Goal: Task Accomplishment & Management: Use online tool/utility

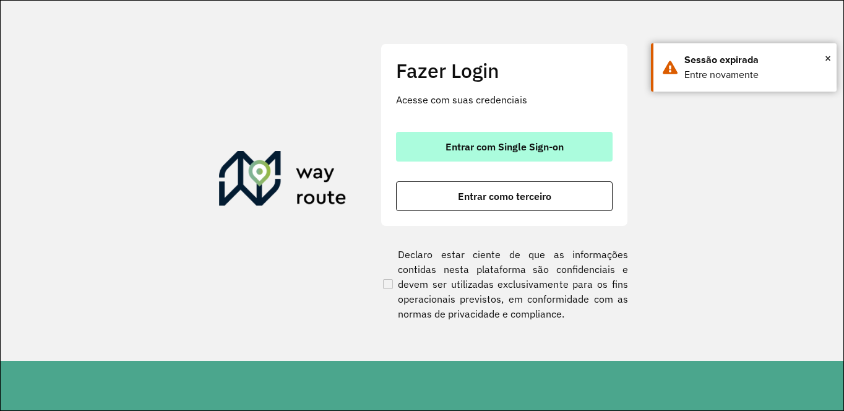
click at [508, 153] on button "Entrar com Single Sign-on" at bounding box center [504, 147] width 216 height 30
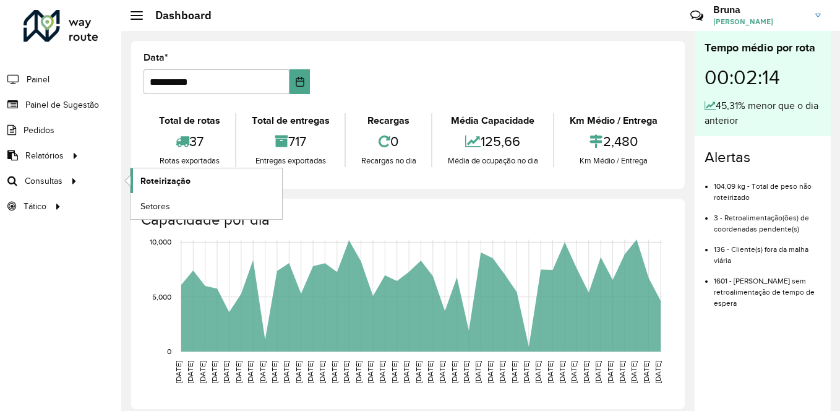
click at [160, 181] on span "Roteirização" at bounding box center [165, 180] width 50 height 13
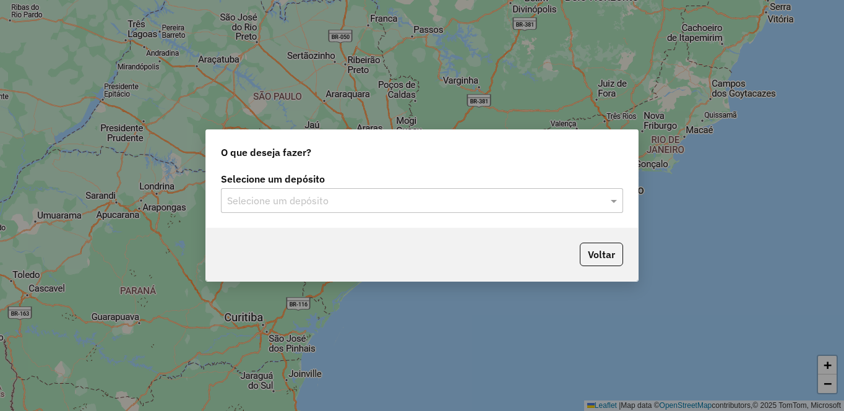
click at [362, 203] on input "text" at bounding box center [409, 201] width 365 height 15
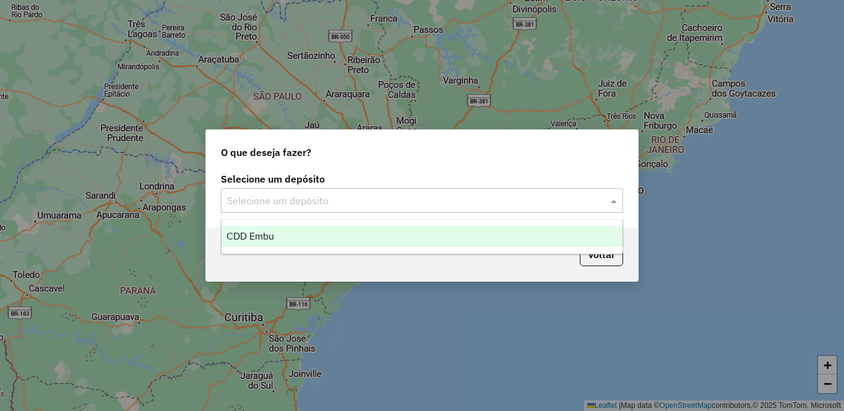
click at [301, 235] on div "CDD Embu" at bounding box center [421, 236] width 401 height 21
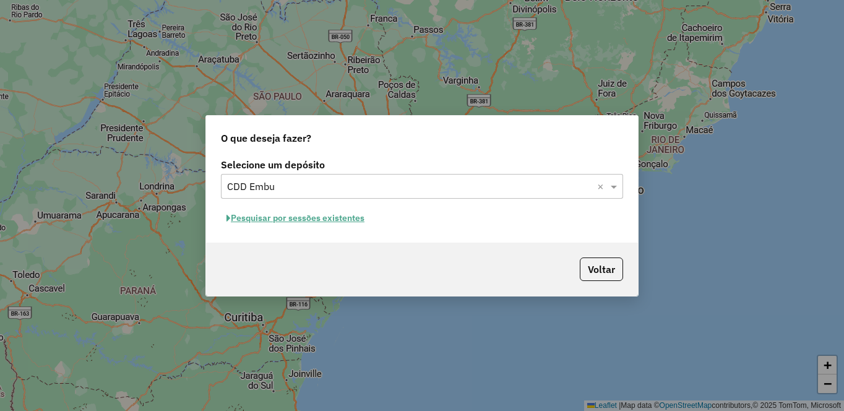
click at [340, 213] on button "Pesquisar por sessões existentes" at bounding box center [295, 217] width 149 height 19
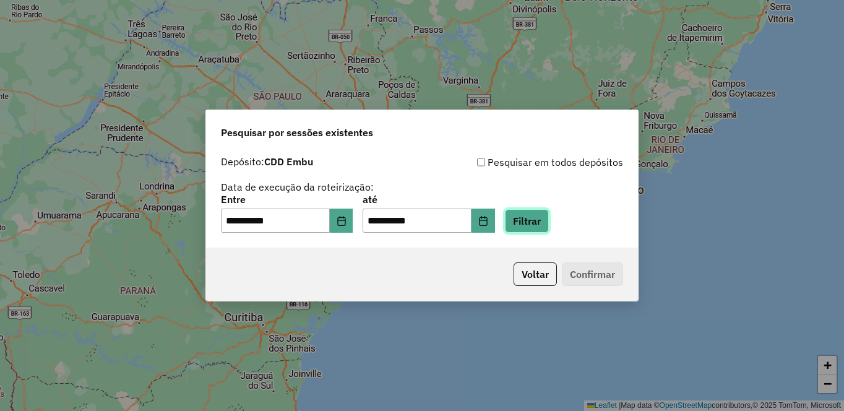
click at [542, 225] on button "Filtrar" at bounding box center [527, 221] width 44 height 24
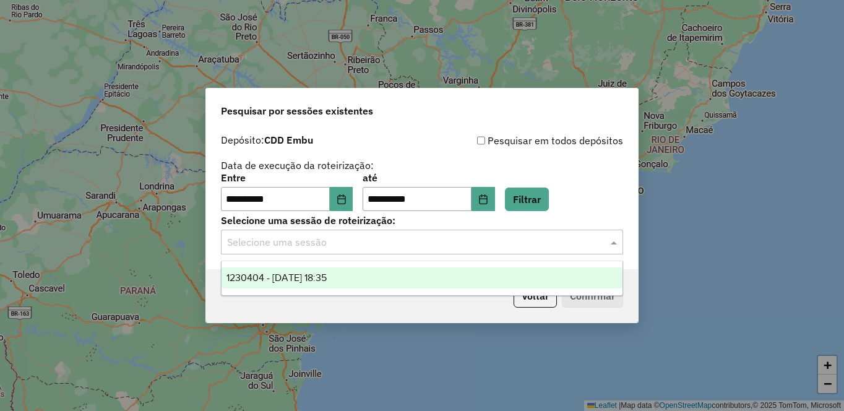
click at [290, 235] on div "Selecione uma sessão" at bounding box center [422, 241] width 402 height 25
click at [270, 274] on span "1230404 - 16/08/2025 18:35" at bounding box center [276, 277] width 100 height 11
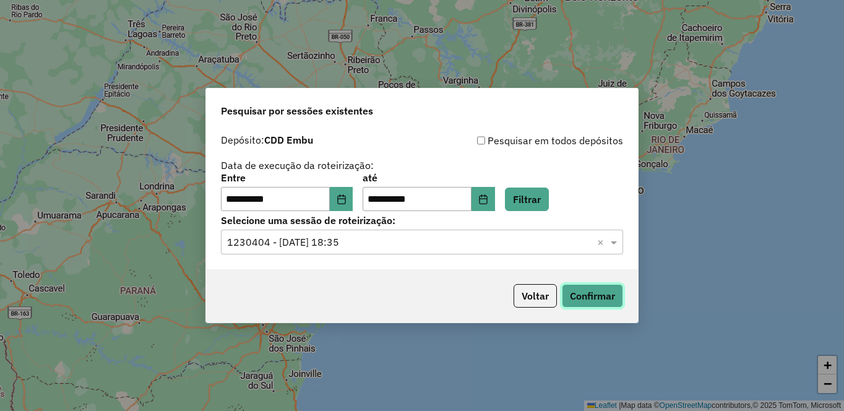
click at [592, 299] on button "Confirmar" at bounding box center [592, 296] width 61 height 24
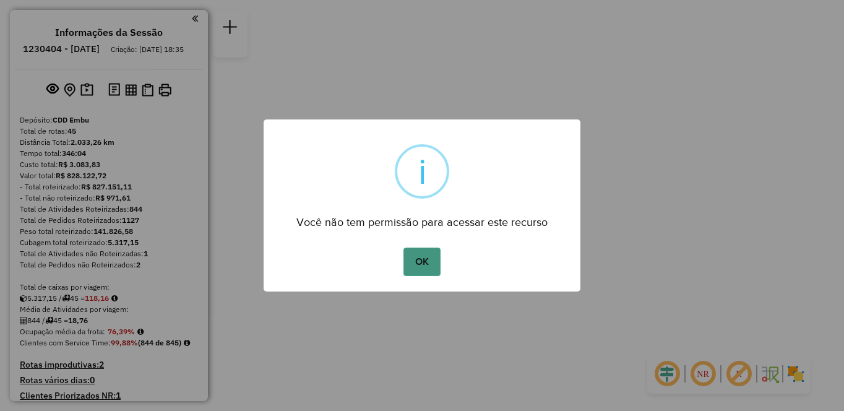
click at [432, 262] on button "OK" at bounding box center [421, 261] width 36 height 28
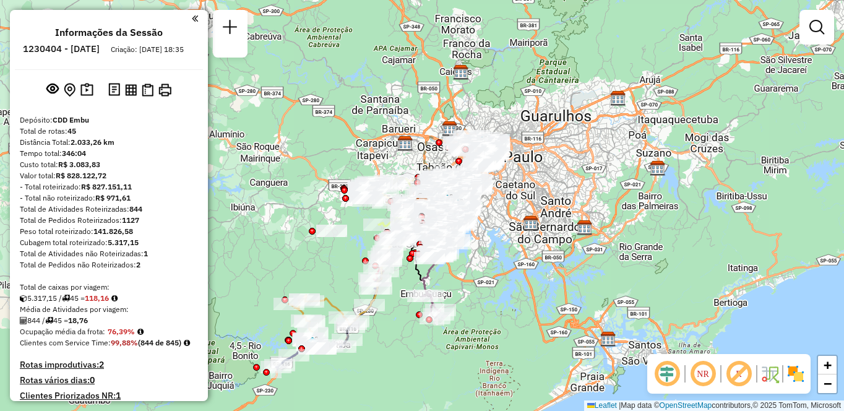
click at [703, 377] on em at bounding box center [703, 374] width 30 height 30
drag, startPoint x: 743, startPoint y: 372, endPoint x: 802, endPoint y: 381, distance: 59.4
click at [743, 373] on em at bounding box center [739, 374] width 30 height 30
click at [797, 376] on img at bounding box center [796, 374] width 20 height 20
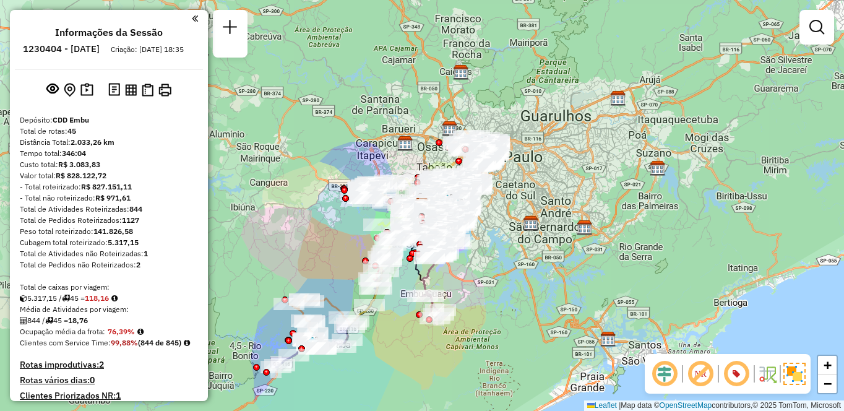
scroll to position [3159, 0]
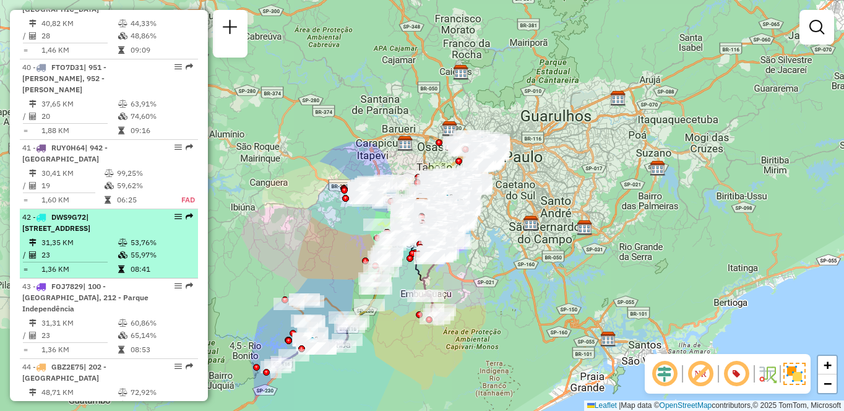
click at [105, 249] on td "23" at bounding box center [79, 255] width 77 height 12
select select "**********"
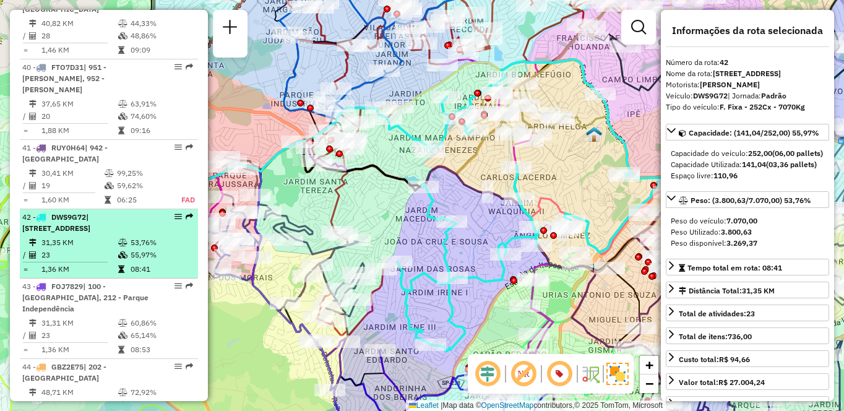
click at [169, 213] on div at bounding box center [174, 216] width 37 height 7
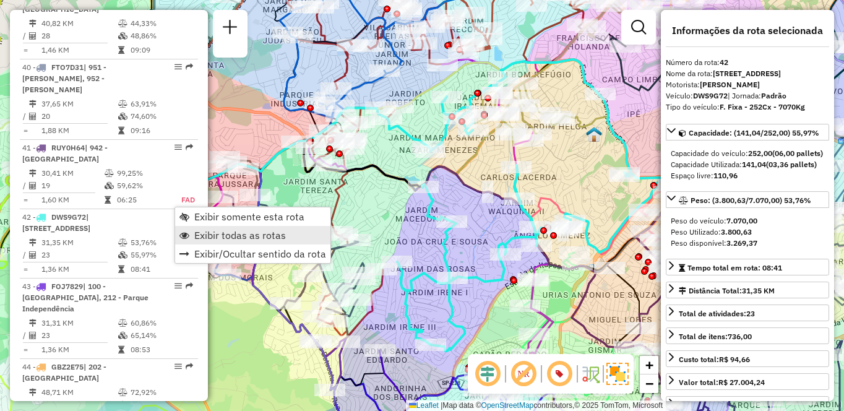
click at [210, 234] on span "Exibir todas as rotas" at bounding box center [240, 235] width 92 height 10
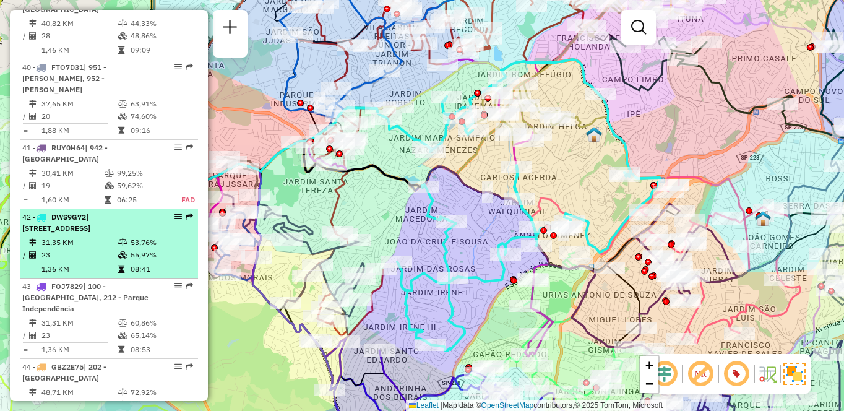
select select "**********"
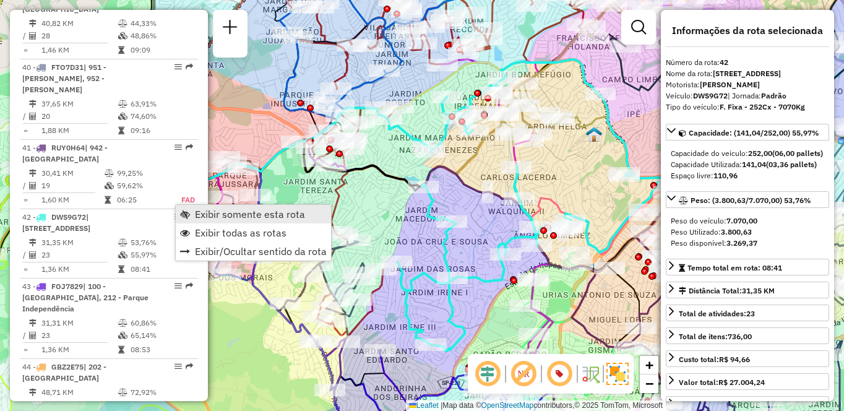
click at [211, 212] on span "Exibir somente esta rota" at bounding box center [250, 214] width 110 height 10
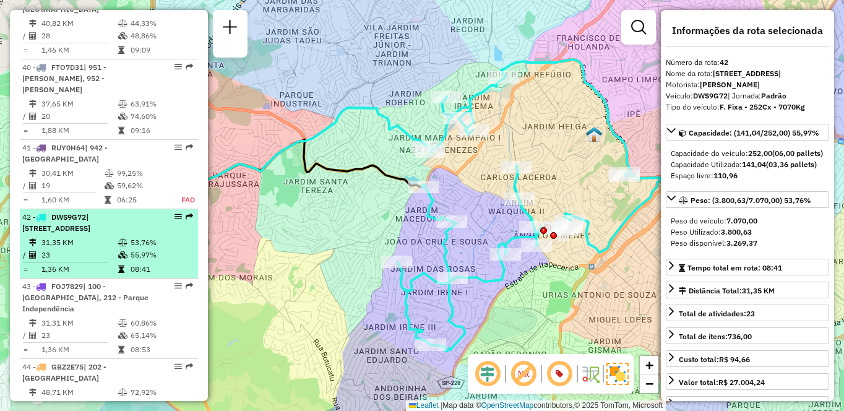
click at [82, 221] on div "42 - DWS9G72 | [STREET_ADDRESS]" at bounding box center [87, 223] width 131 height 22
click at [121, 239] on icon at bounding box center [122, 242] width 9 height 7
click at [98, 236] on td "31,35 KM" at bounding box center [79, 242] width 77 height 12
click at [71, 236] on td "31,35 KM" at bounding box center [79, 242] width 77 height 12
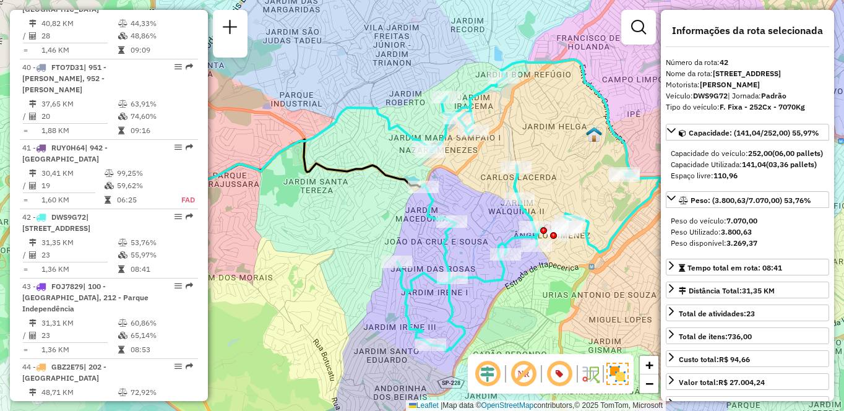
scroll to position [2813, 0]
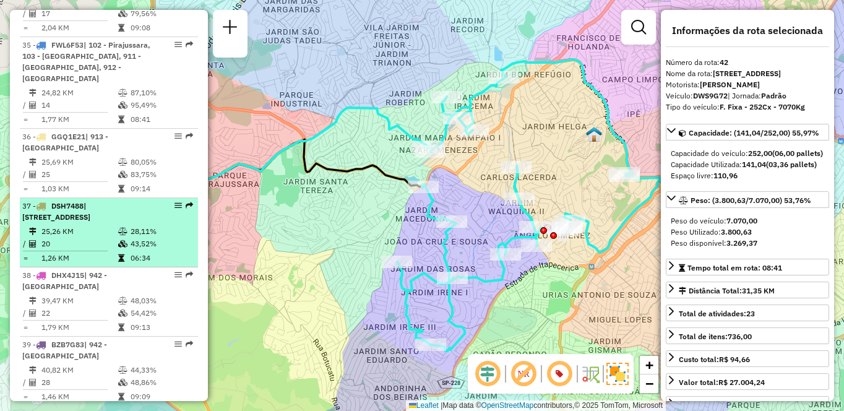
click at [124, 226] on td at bounding box center [124, 231] width 12 height 12
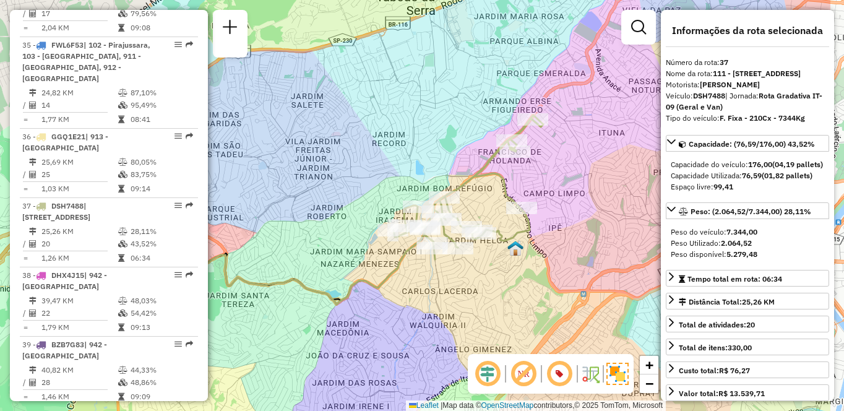
drag, startPoint x: 560, startPoint y: 261, endPoint x: 459, endPoint y: 270, distance: 101.2
click at [459, 270] on div "Janela de atendimento Grade de atendimento Capacidade Transportadoras Veículos …" at bounding box center [422, 205] width 844 height 411
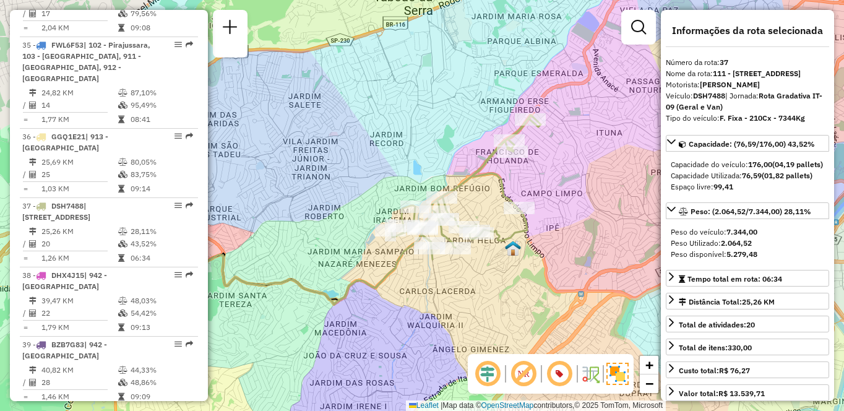
scroll to position [990, 0]
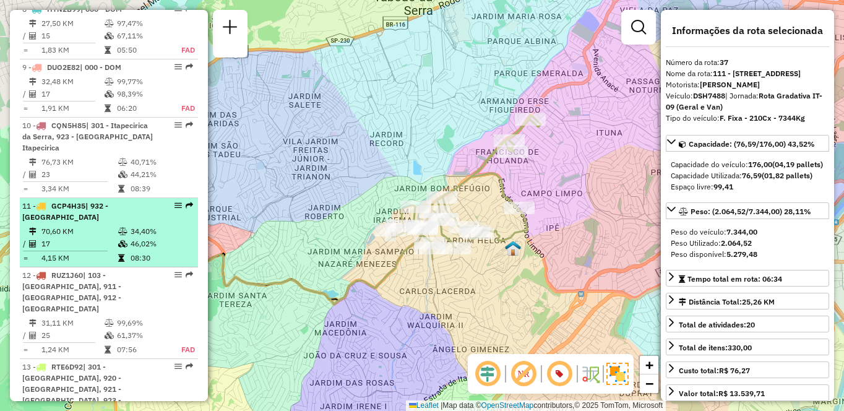
click at [84, 234] on td "70,60 KM" at bounding box center [79, 231] width 77 height 12
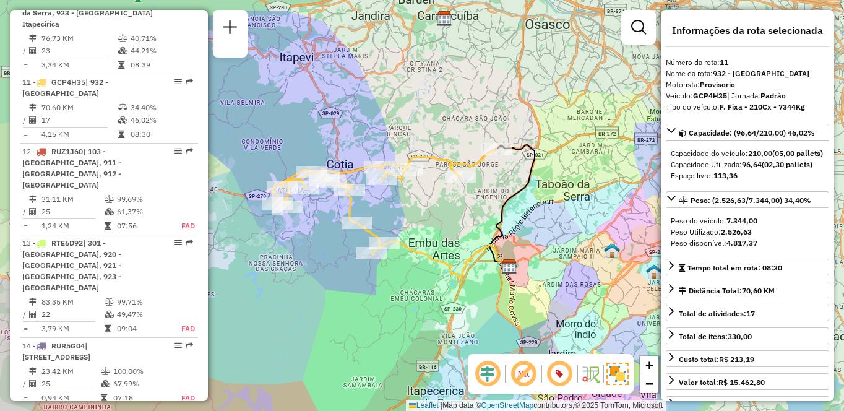
scroll to position [2145, 0]
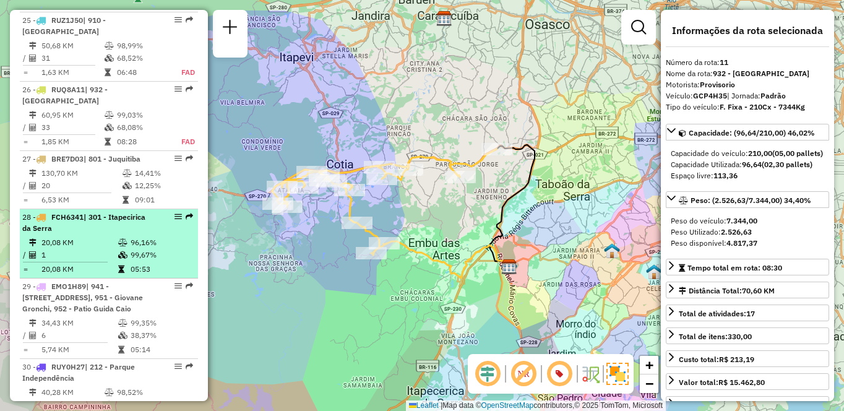
click at [41, 236] on td "20,08 KM" at bounding box center [79, 242] width 77 height 12
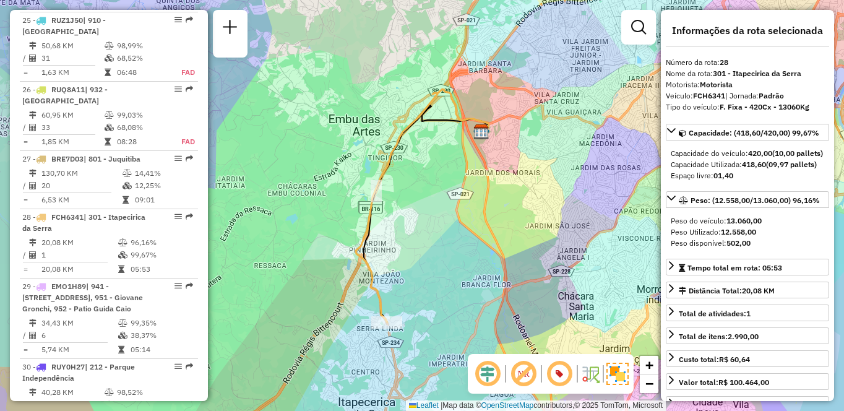
scroll to position [990, 0]
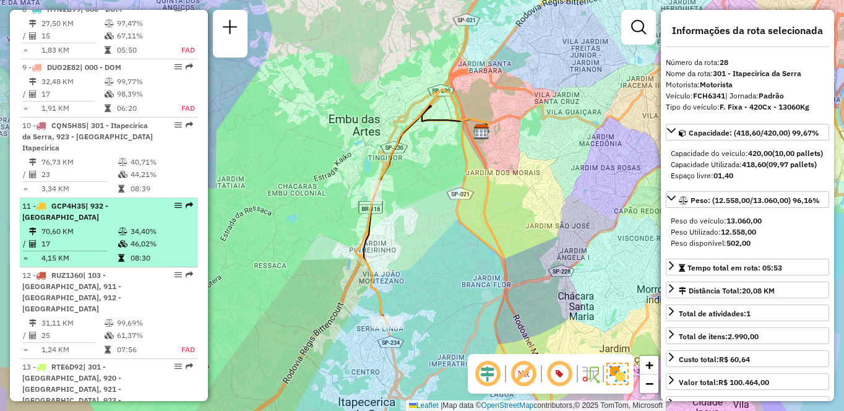
click at [100, 238] on td "17" at bounding box center [79, 244] width 77 height 12
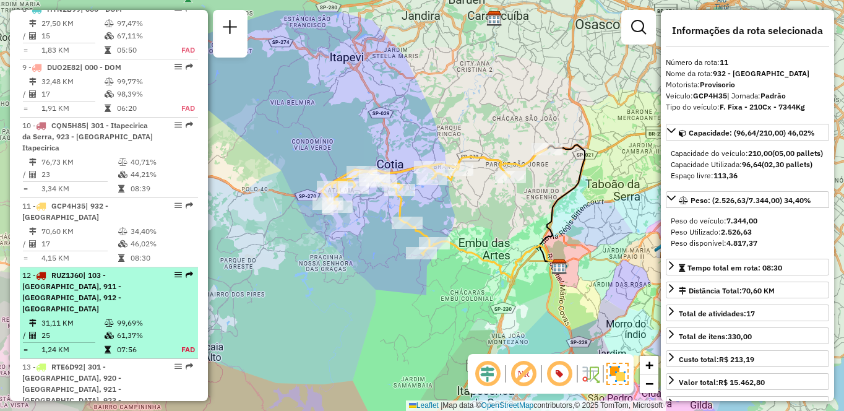
click at [50, 329] on td "25" at bounding box center [72, 335] width 63 height 12
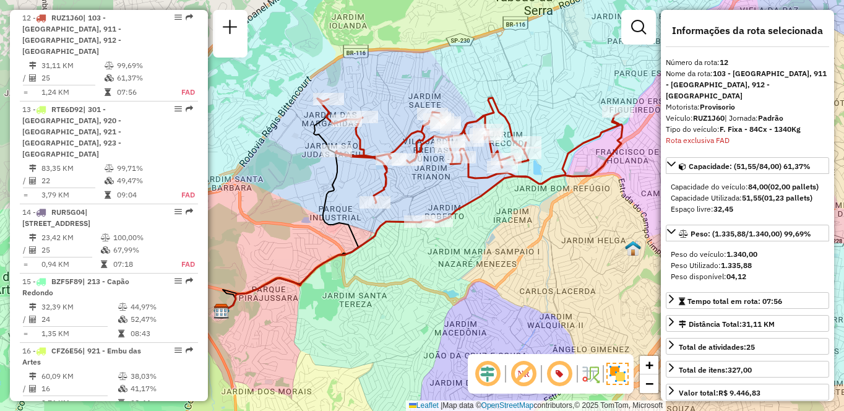
scroll to position [909, 0]
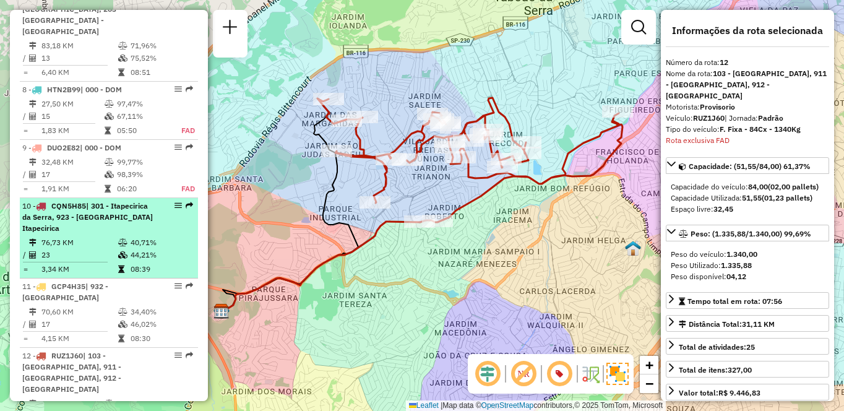
click at [114, 250] on td "23" at bounding box center [79, 255] width 77 height 12
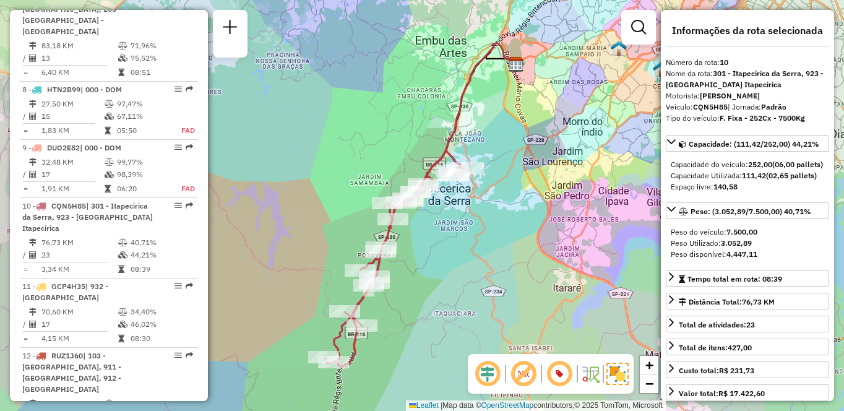
scroll to position [2375, 0]
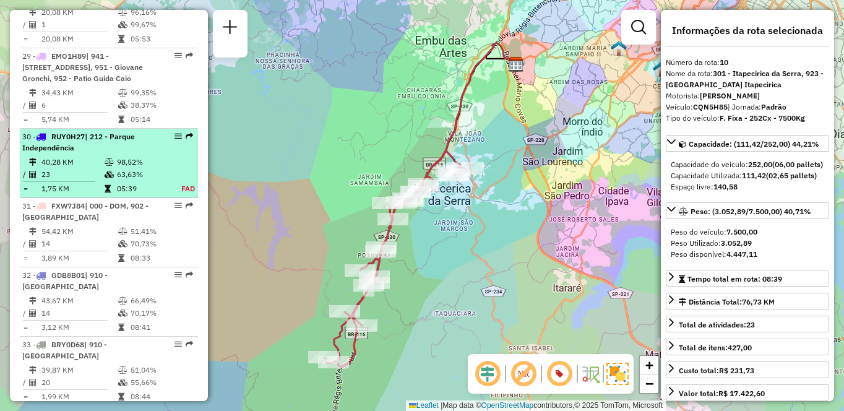
click at [97, 192] on td "1,75 KM" at bounding box center [72, 188] width 63 height 12
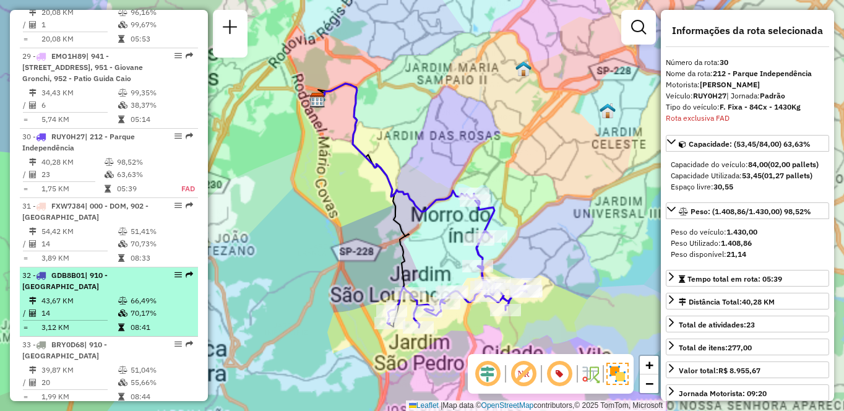
click at [82, 321] on td "3,12 KM" at bounding box center [79, 327] width 77 height 12
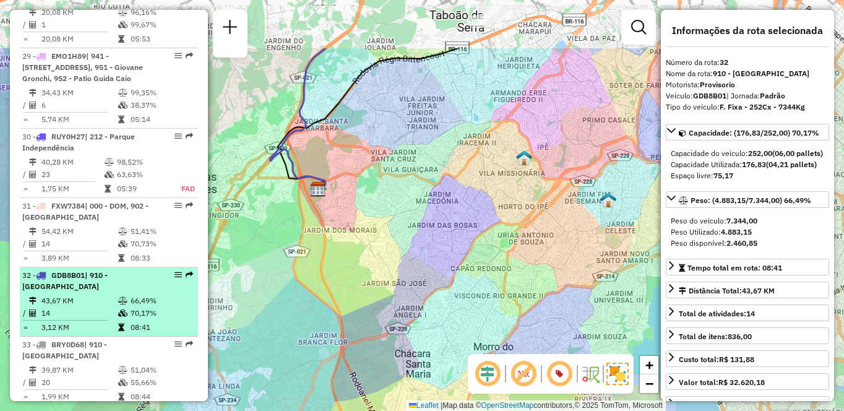
scroll to position [2494, 0]
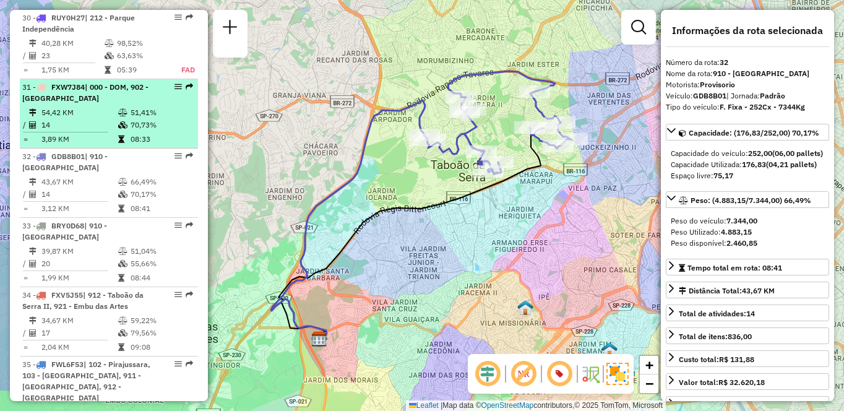
click at [91, 103] on div "31 - FXW7J84 | 000 - DOM, 902 - Morumbi" at bounding box center [87, 93] width 131 height 22
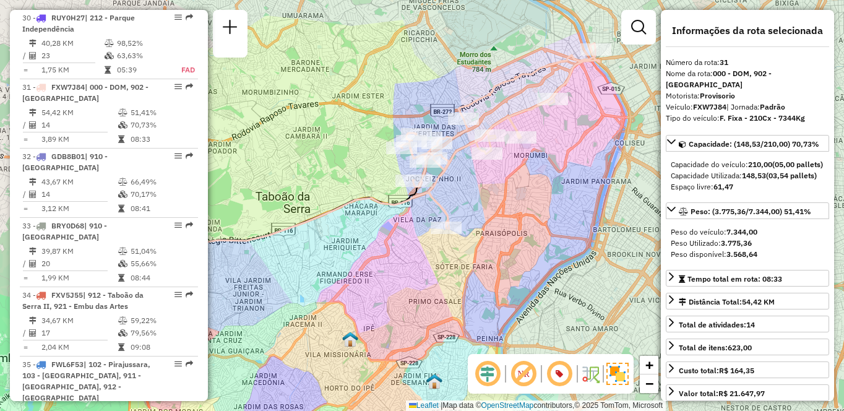
drag, startPoint x: 589, startPoint y: 233, endPoint x: 510, endPoint y: 235, distance: 79.2
click at [510, 235] on div "Janela de atendimento Grade de atendimento Capacidade Transportadoras Veículos …" at bounding box center [422, 205] width 844 height 411
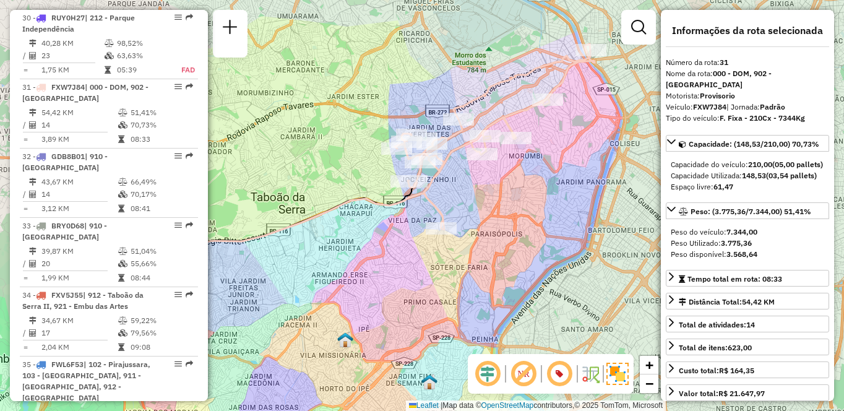
scroll to position [1948, 0]
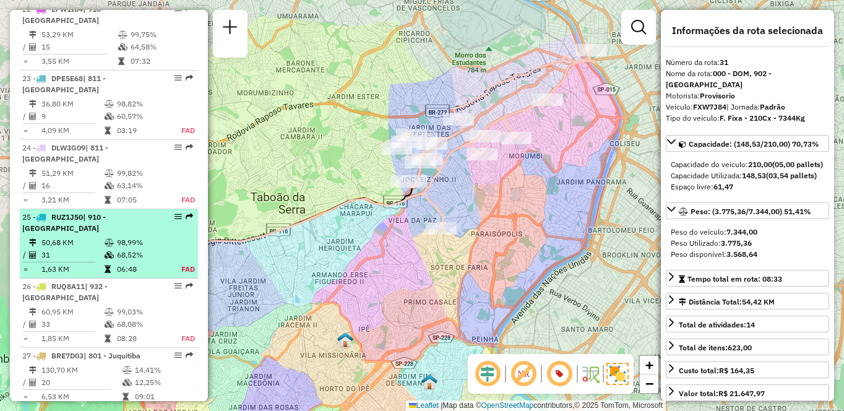
click at [80, 221] on div "25 - RUZ1J50 | 910 - [GEOGRAPHIC_DATA]" at bounding box center [87, 223] width 131 height 22
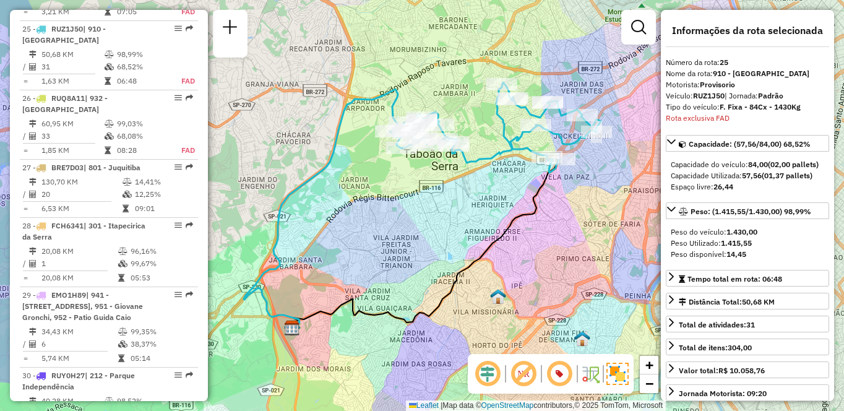
scroll to position [724, 0]
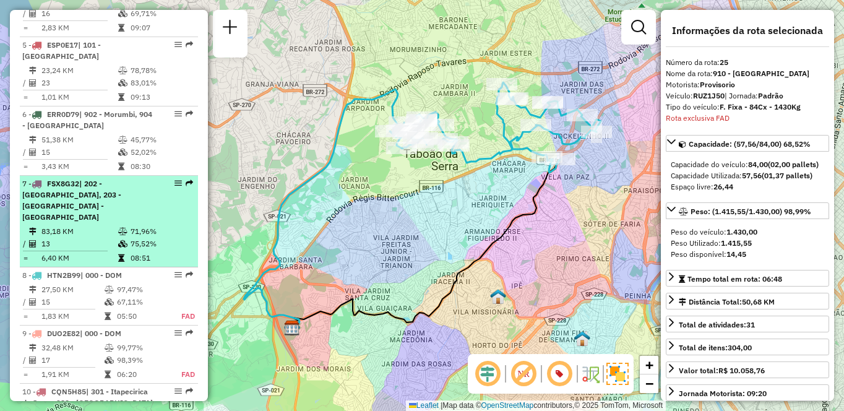
click at [66, 246] on td "13" at bounding box center [79, 244] width 77 height 12
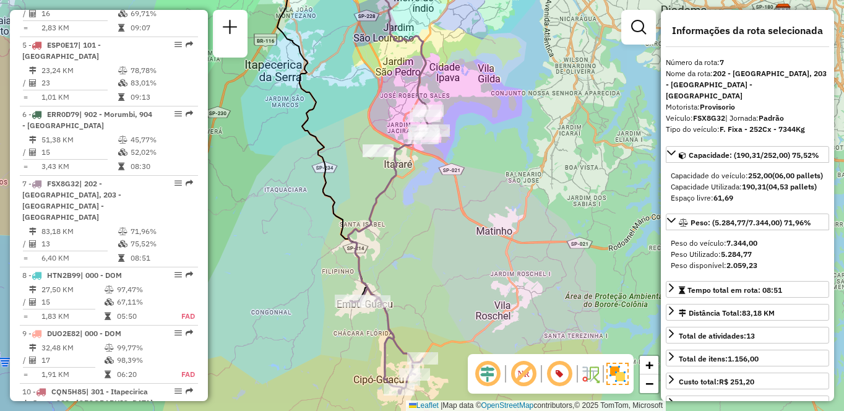
drag, startPoint x: 471, startPoint y: 176, endPoint x: 476, endPoint y: 210, distance: 34.4
click at [476, 210] on div "Janela de atendimento Grade de atendimento Capacidade Transportadoras Veículos …" at bounding box center [422, 205] width 844 height 411
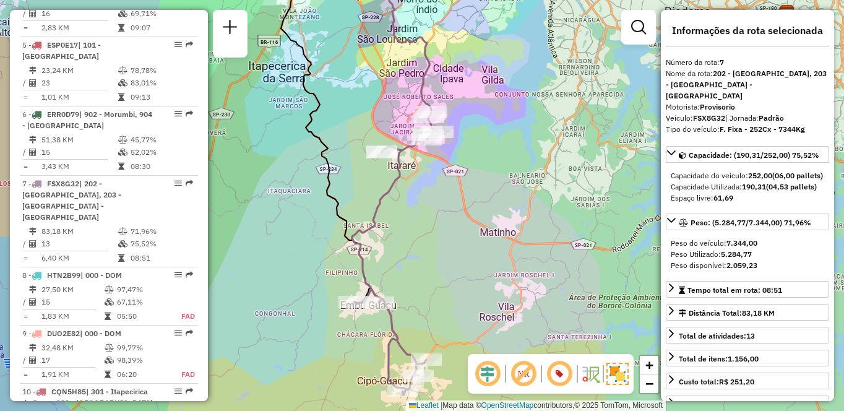
scroll to position [2018, 0]
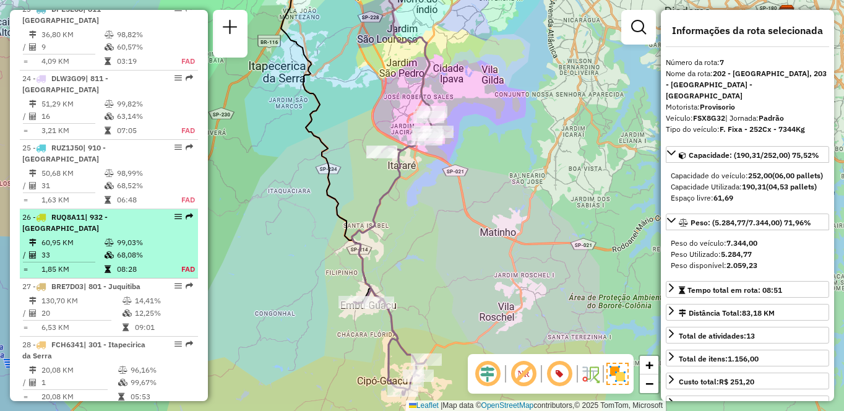
click at [111, 249] on td at bounding box center [110, 255] width 12 height 12
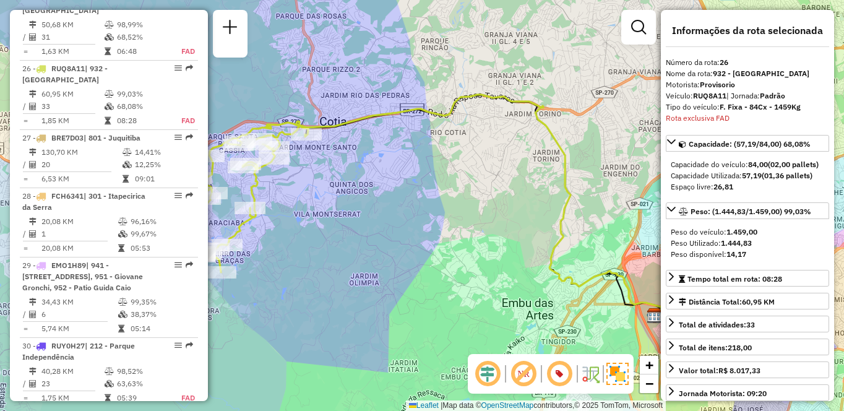
scroll to position [2206, 0]
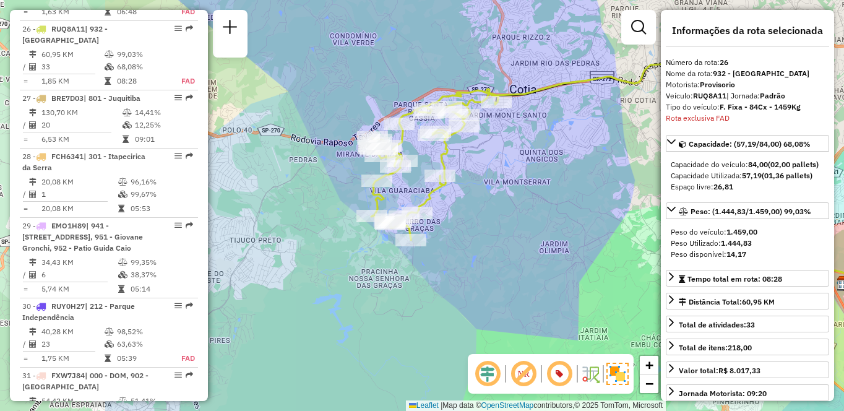
drag, startPoint x: 335, startPoint y: 229, endPoint x: 490, endPoint y: 203, distance: 156.9
click at [490, 203] on div "Janela de atendimento Grade de atendimento Capacidade Transportadoras Veículos …" at bounding box center [422, 205] width 844 height 411
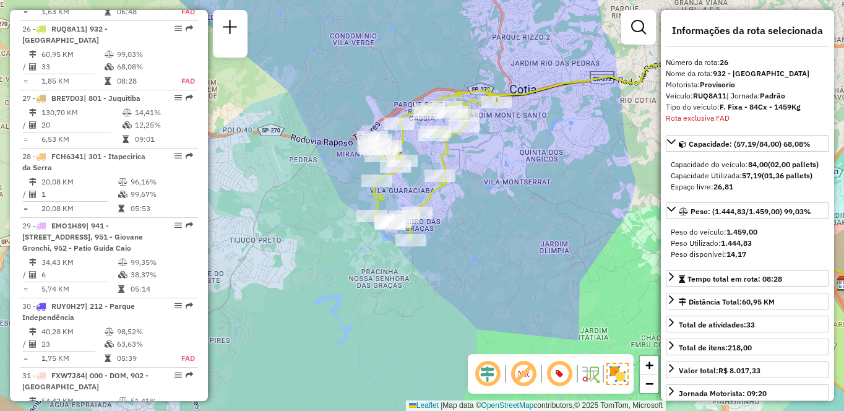
scroll to position [1231, 0]
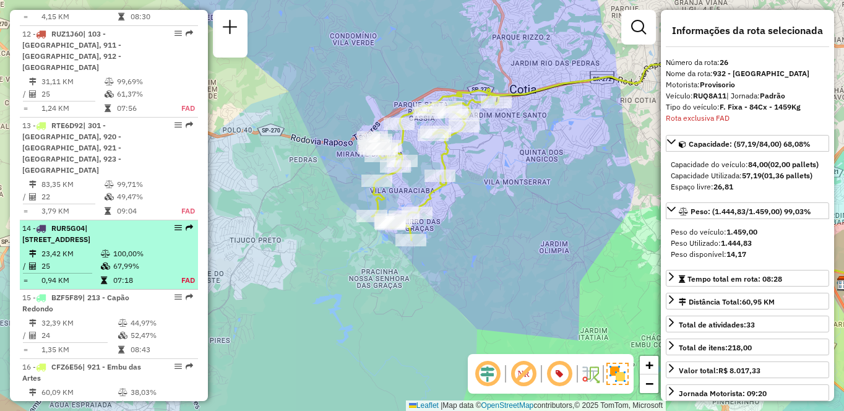
click at [90, 223] on span "| [STREET_ADDRESS]" at bounding box center [56, 233] width 68 height 20
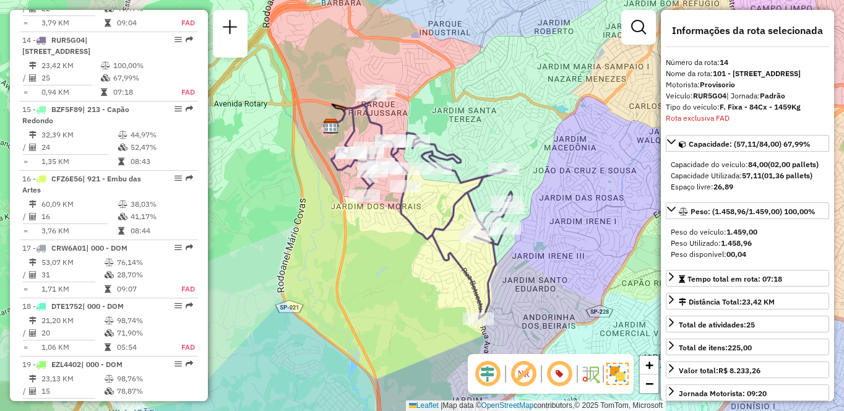
scroll to position [2744, 0]
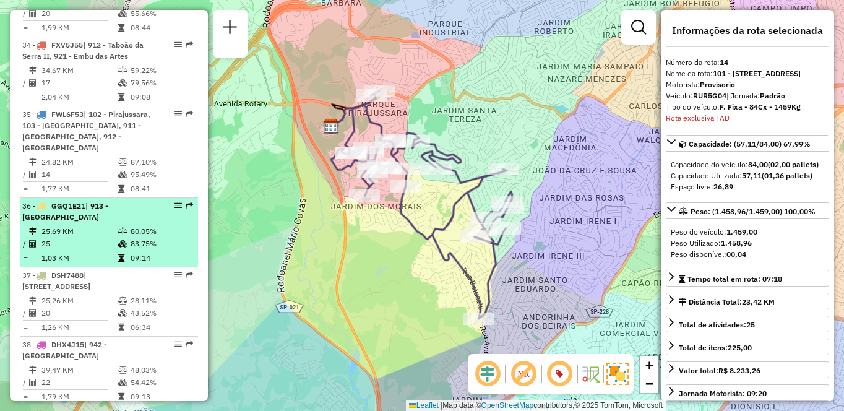
click at [114, 221] on div "36 - GGQ1E21 | 913 - [GEOGRAPHIC_DATA]" at bounding box center [87, 211] width 131 height 22
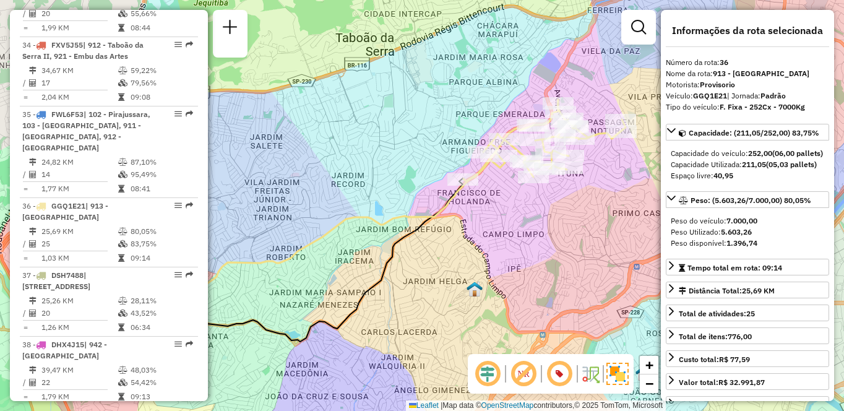
drag, startPoint x: 531, startPoint y: 239, endPoint x: 463, endPoint y: 260, distance: 71.8
click at [463, 260] on div "Janela de atendimento Grade de atendimento Capacidade Transportadoras Veículos …" at bounding box center [422, 205] width 844 height 411
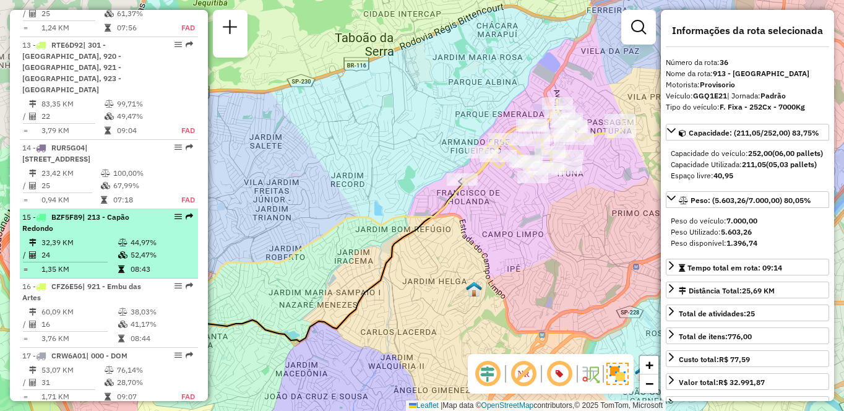
click at [101, 223] on li "15 - BZF5F89 | 213 - [GEOGRAPHIC_DATA] 32,39 KM 44,97% / 24 52,47% = 1,35 KM 08…" at bounding box center [109, 243] width 178 height 69
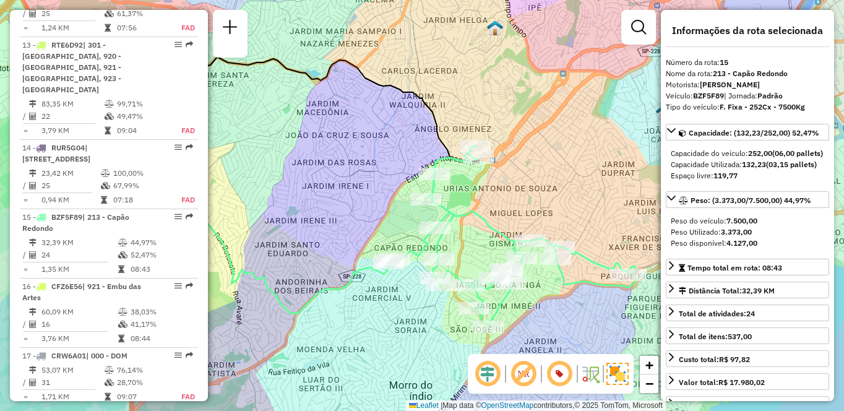
drag, startPoint x: 565, startPoint y: 253, endPoint x: 502, endPoint y: 227, distance: 67.7
click at [502, 227] on icon at bounding box center [511, 236] width 247 height 181
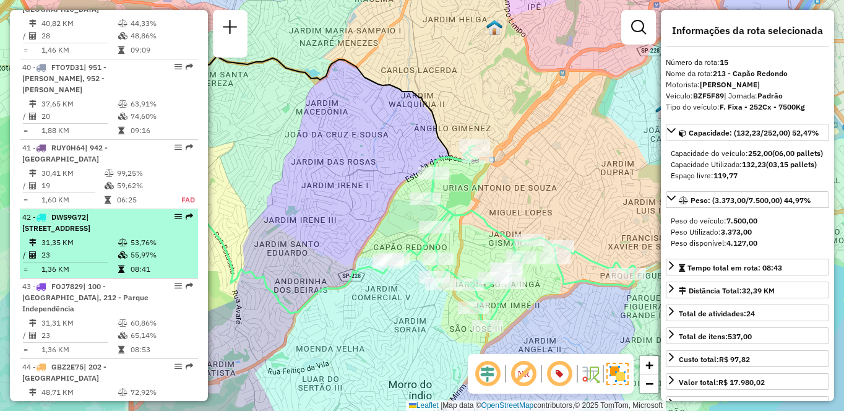
click at [81, 236] on td "31,35 KM" at bounding box center [79, 242] width 77 height 12
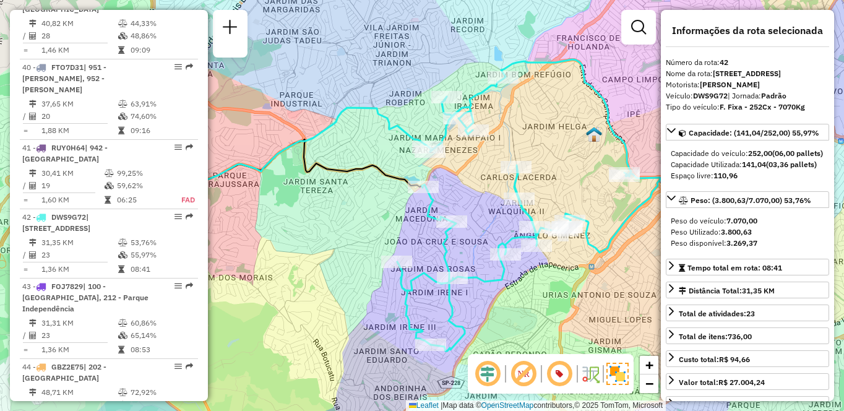
scroll to position [2306, 0]
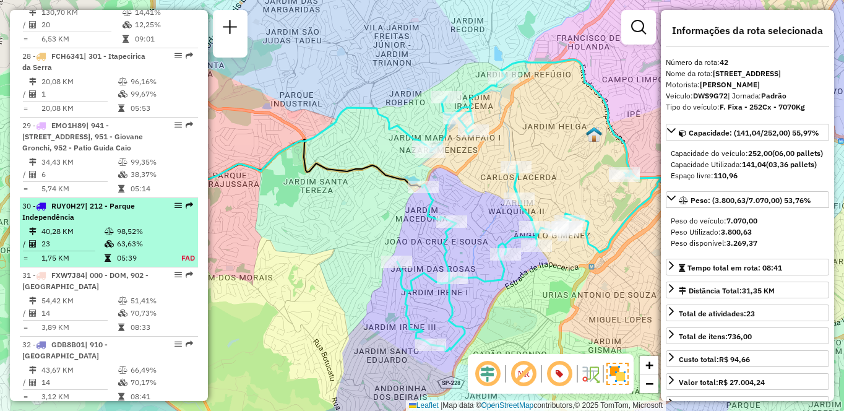
click at [86, 247] on td "23" at bounding box center [72, 244] width 63 height 12
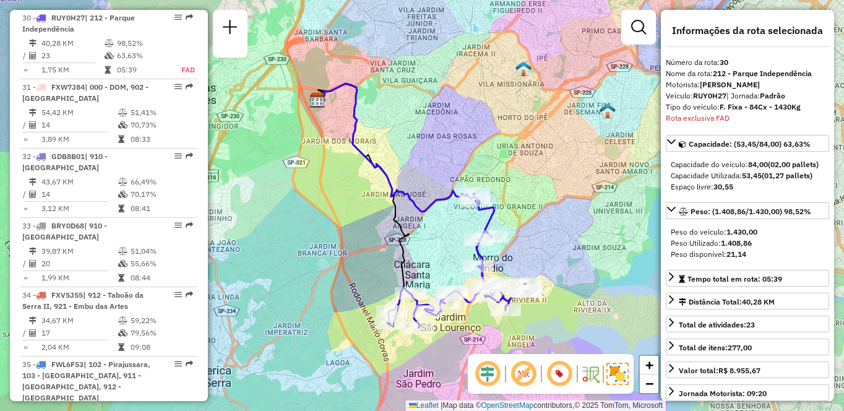
scroll to position [585, 0]
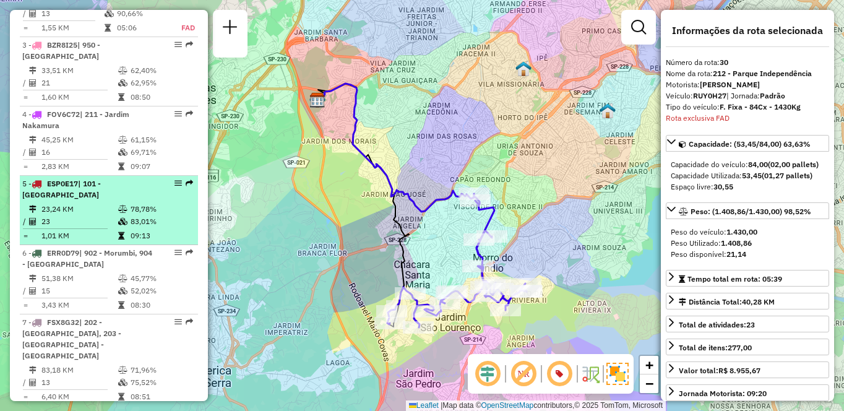
click at [153, 200] on div "5 - ESP0E17 | 101 - [GEOGRAPHIC_DATA]" at bounding box center [108, 189] width 173 height 22
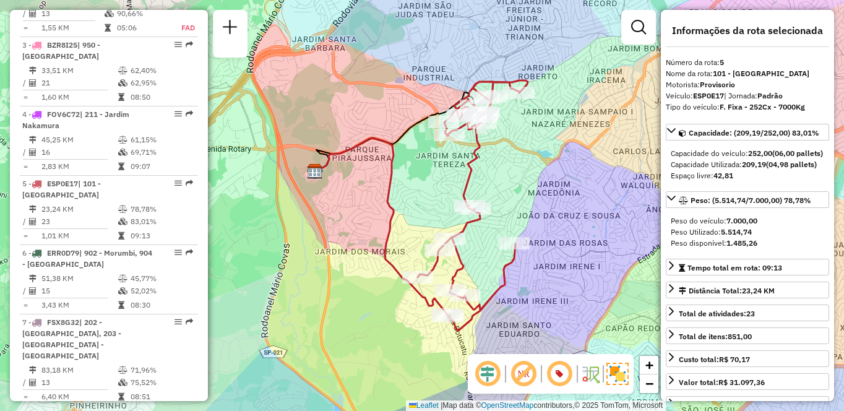
scroll to position [1139, 0]
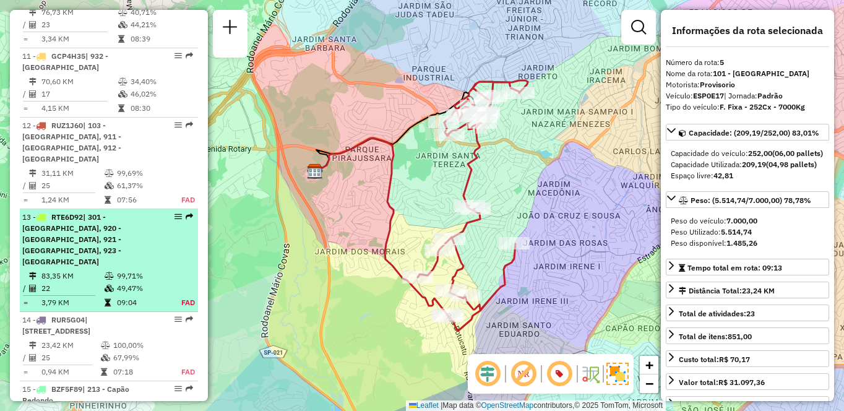
click at [110, 233] on div "13 - RTE6D92 | 301 - [STREET_ADDRESS] - [GEOGRAPHIC_DATA], 923 - [GEOGRAPHIC_DA…" at bounding box center [87, 240] width 131 height 56
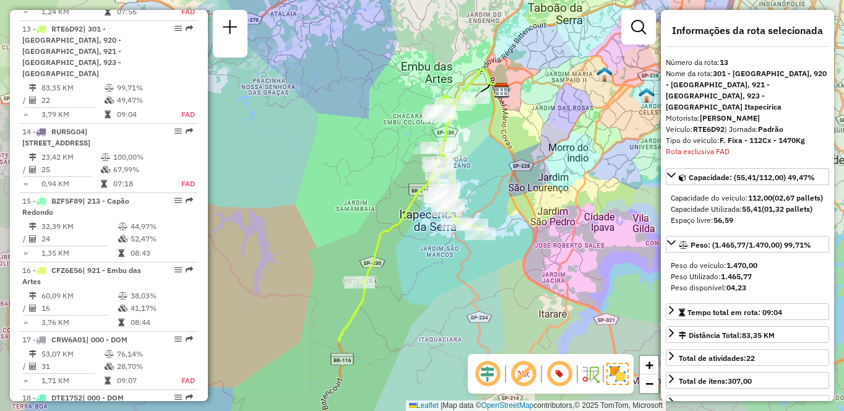
scroll to position [2514, 0]
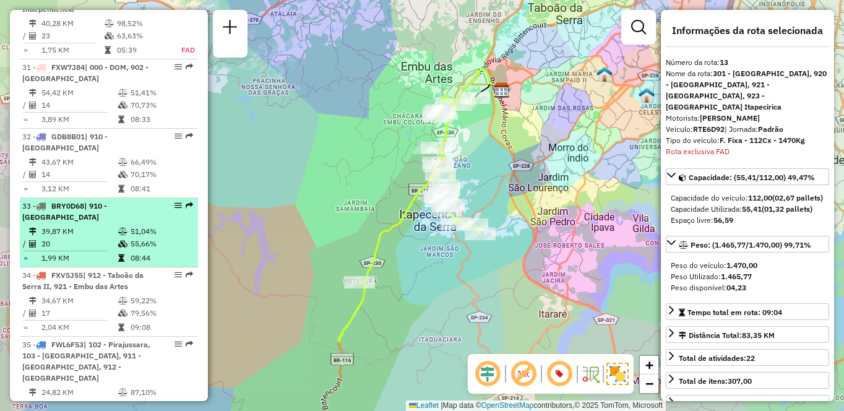
click at [86, 235] on td "39,87 KM" at bounding box center [79, 231] width 77 height 12
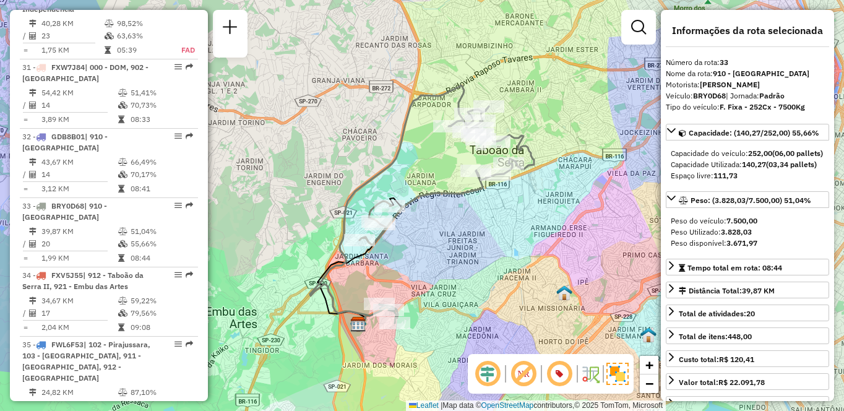
scroll to position [2813, 0]
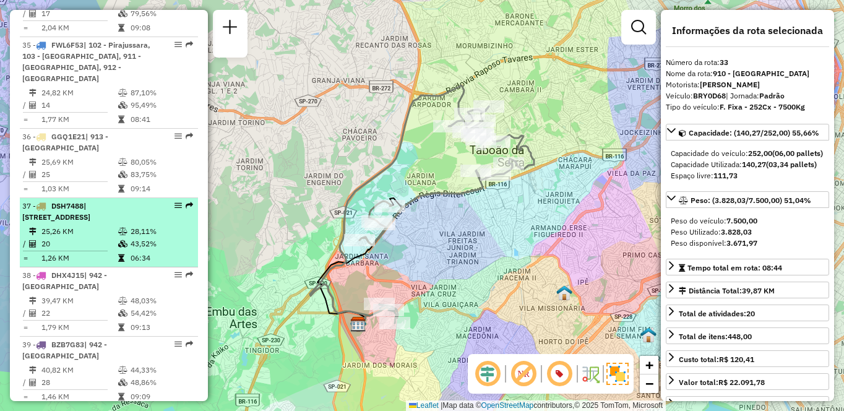
click at [109, 211] on div "37 - DSH7488 | 111 - [STREET_ADDRESS]" at bounding box center [87, 211] width 131 height 22
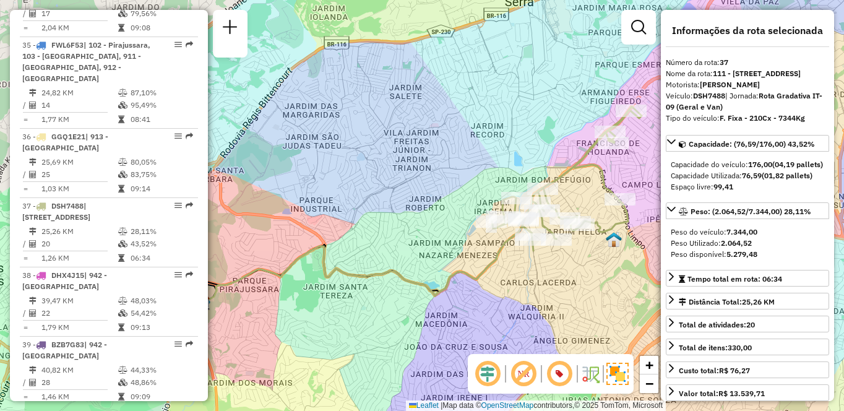
scroll to position [2583, 0]
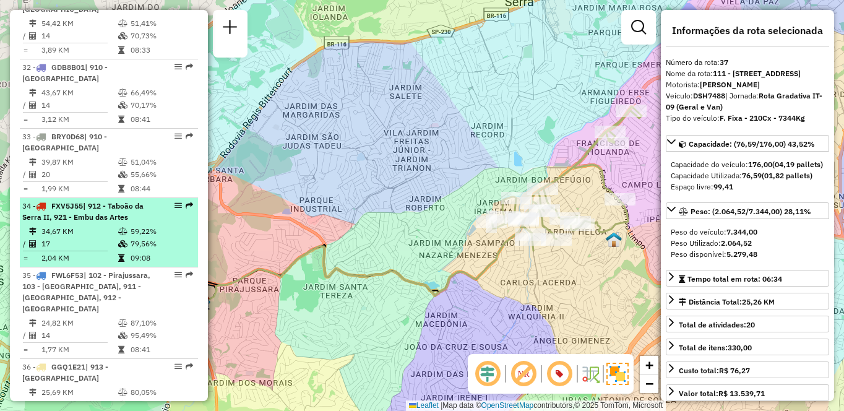
click at [114, 221] on div "34 - FXV5J55 | 912 - [GEOGRAPHIC_DATA], 921 - [GEOGRAPHIC_DATA]" at bounding box center [87, 211] width 131 height 22
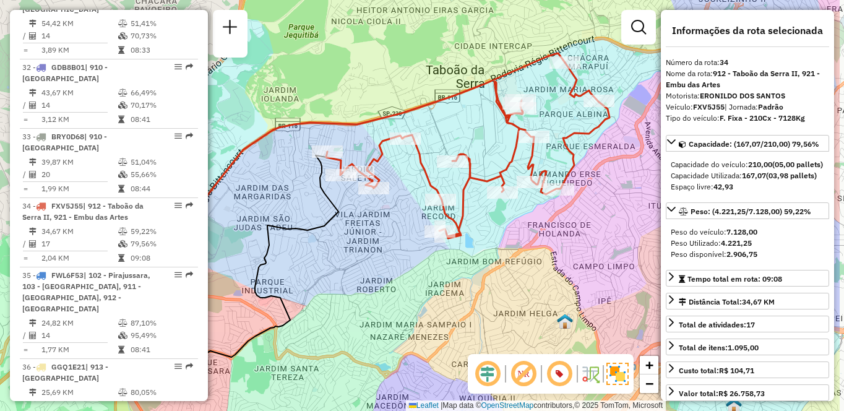
drag, startPoint x: 599, startPoint y: 259, endPoint x: 510, endPoint y: 273, distance: 90.2
click at [510, 273] on div "Janela de atendimento Grade de atendimento Capacidade Transportadoras Veículos …" at bounding box center [422, 205] width 844 height 411
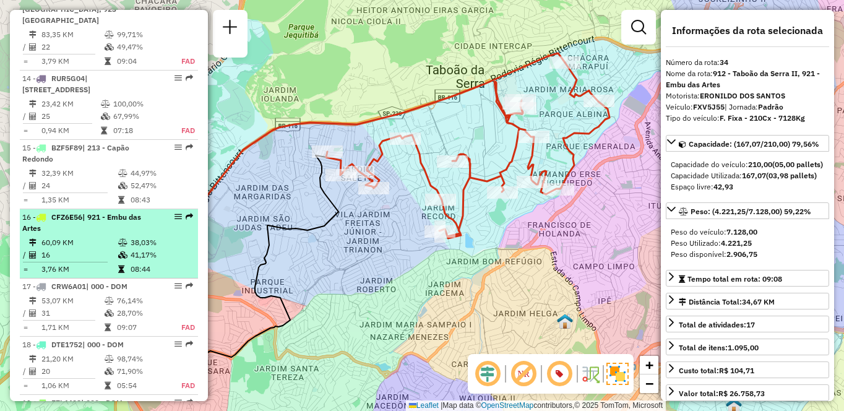
click at [114, 236] on td "60,09 KM" at bounding box center [79, 242] width 77 height 12
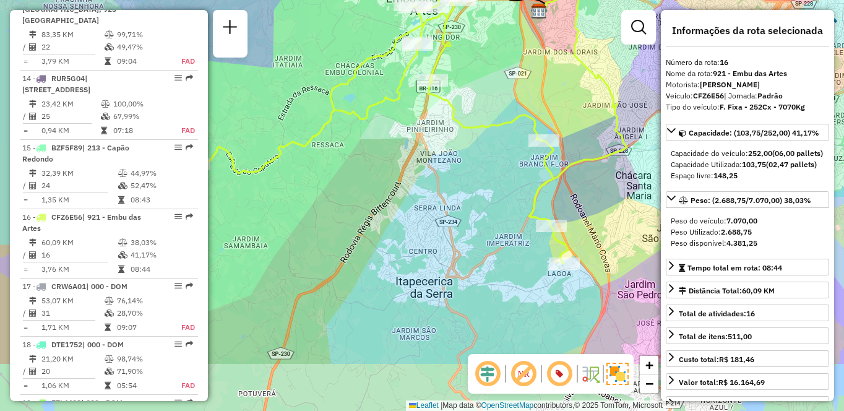
drag, startPoint x: 531, startPoint y: 306, endPoint x: 517, endPoint y: 206, distance: 101.2
click at [517, 206] on div "Janela de atendimento Grade de atendimento Capacidade Transportadoras Veículos …" at bounding box center [422, 205] width 844 height 411
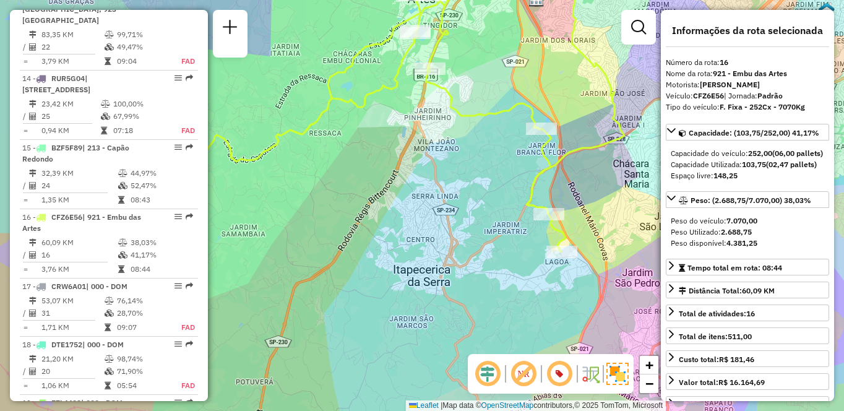
scroll to position [654, 0]
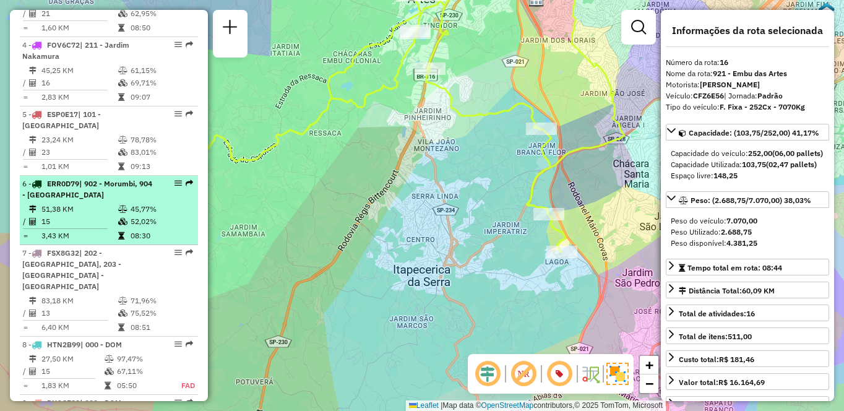
click at [107, 200] on div "6 - ERR0D79 | 902 - Morumbi, 904 - [GEOGRAPHIC_DATA]" at bounding box center [87, 189] width 131 height 22
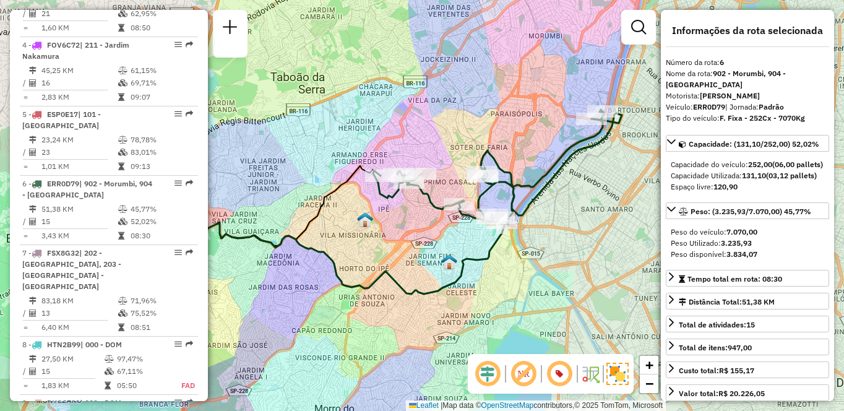
drag, startPoint x: 567, startPoint y: 284, endPoint x: 535, endPoint y: 280, distance: 31.8
click at [535, 280] on div "Janela de atendimento Grade de atendimento Capacidade Transportadoras Veículos …" at bounding box center [422, 205] width 844 height 411
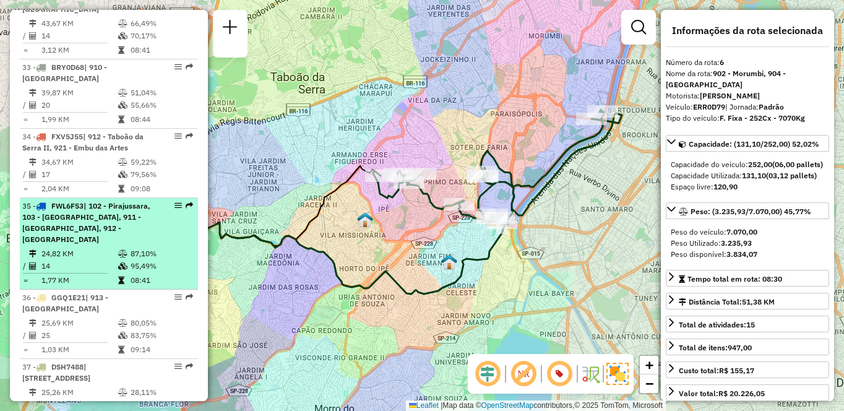
click at [87, 242] on div "35 - FWL6F53 | 102 - Pirajussara, 103 - [GEOGRAPHIC_DATA], 911 - [GEOGRAPHIC_DA…" at bounding box center [87, 222] width 131 height 45
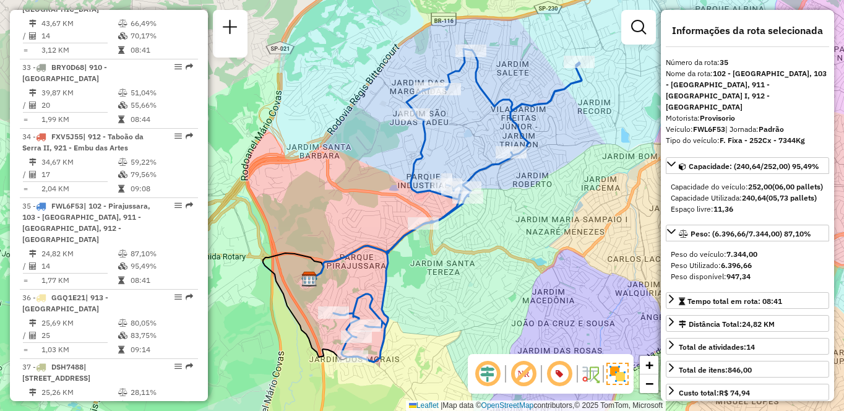
scroll to position [2444, 0]
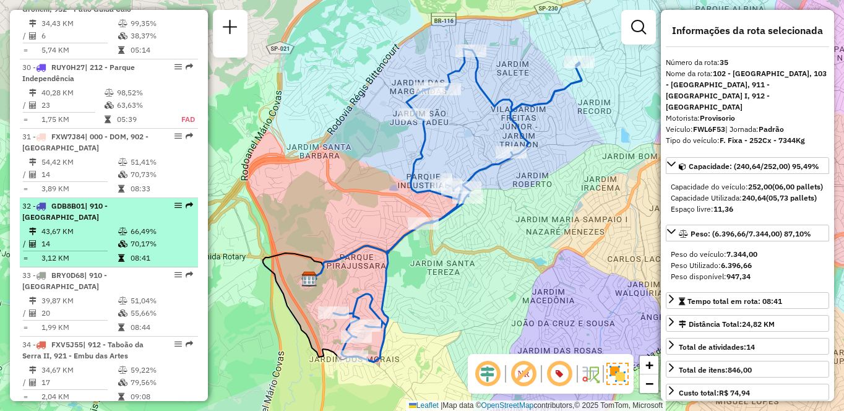
click at [106, 241] on td "14" at bounding box center [79, 244] width 77 height 12
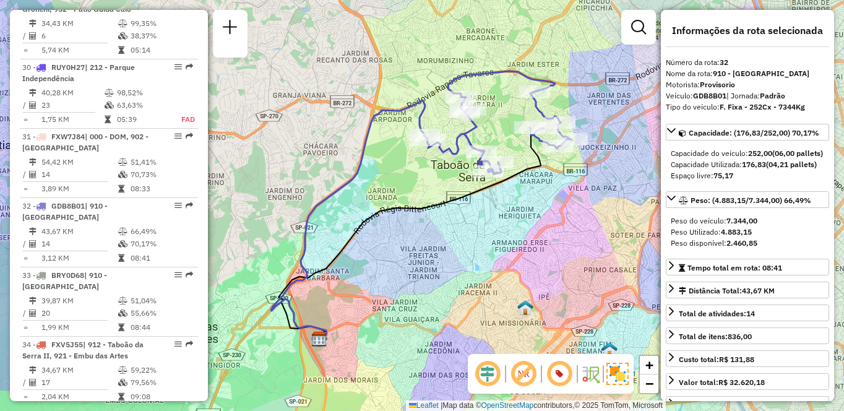
scroll to position [585, 0]
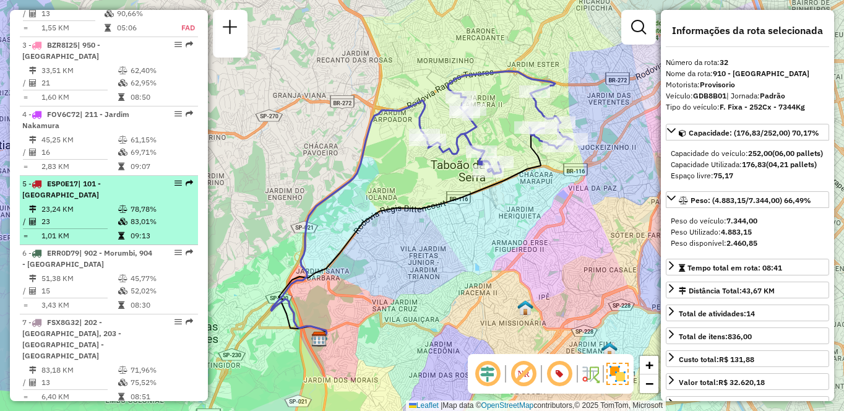
click at [119, 225] on icon at bounding box center [122, 221] width 9 height 7
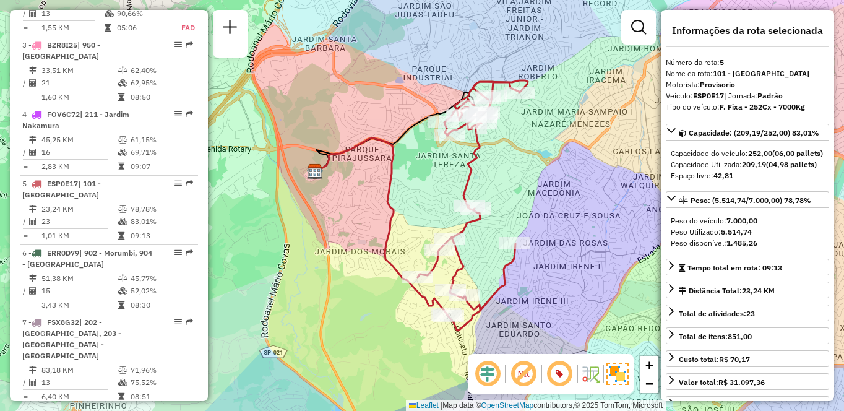
scroll to position [2583, 0]
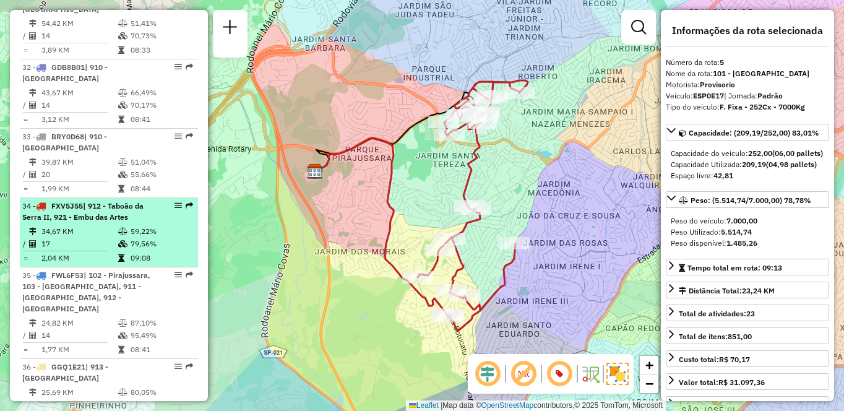
click at [121, 220] on span "| 912 - Taboão da Serra II, 921 - Embu das Artes" at bounding box center [82, 211] width 121 height 20
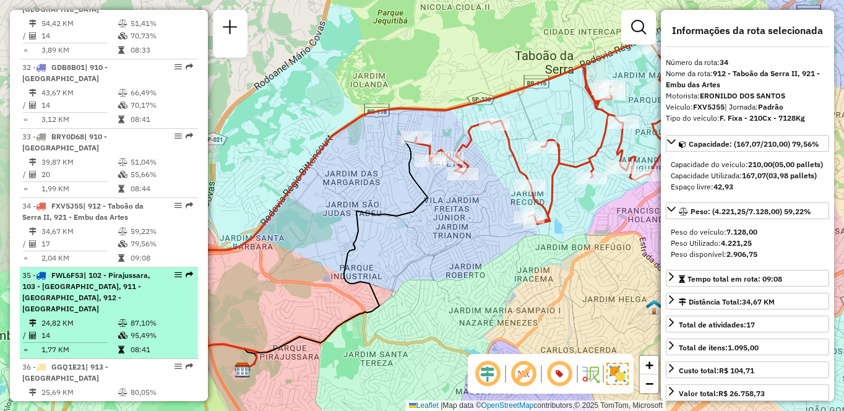
click at [123, 299] on span "| 102 - Pirajussara, 103 - [GEOGRAPHIC_DATA], 911 - [GEOGRAPHIC_DATA], 912 - [G…" at bounding box center [86, 291] width 128 height 43
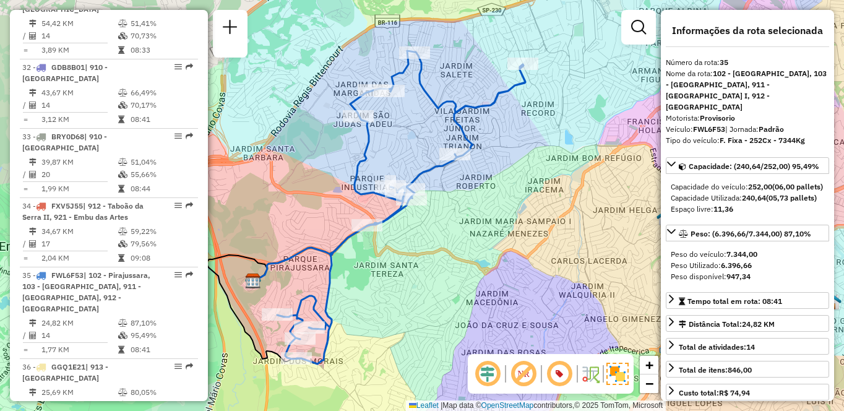
drag, startPoint x: 507, startPoint y: 236, endPoint x: 466, endPoint y: 248, distance: 42.5
click at [466, 248] on div "Janela de atendimento Grade de atendimento Capacidade Transportadoras Veículos …" at bounding box center [422, 205] width 844 height 411
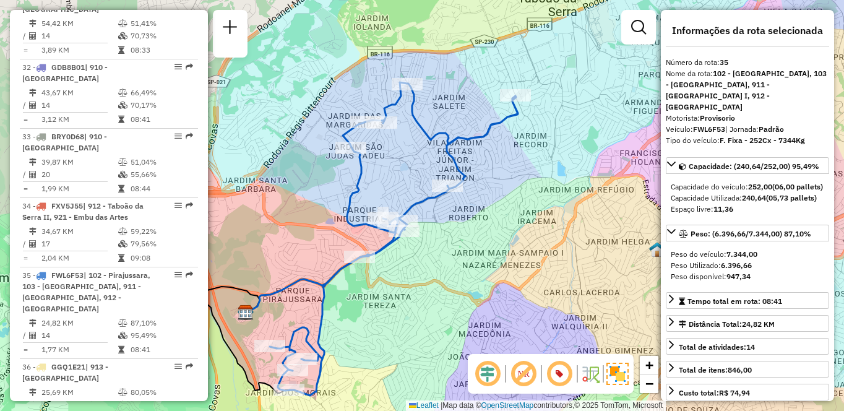
drag, startPoint x: 453, startPoint y: 223, endPoint x: 462, endPoint y: 252, distance: 30.3
click at [462, 252] on div "Janela de atendimento Grade de atendimento Capacidade Transportadoras Veículos …" at bounding box center [422, 205] width 844 height 411
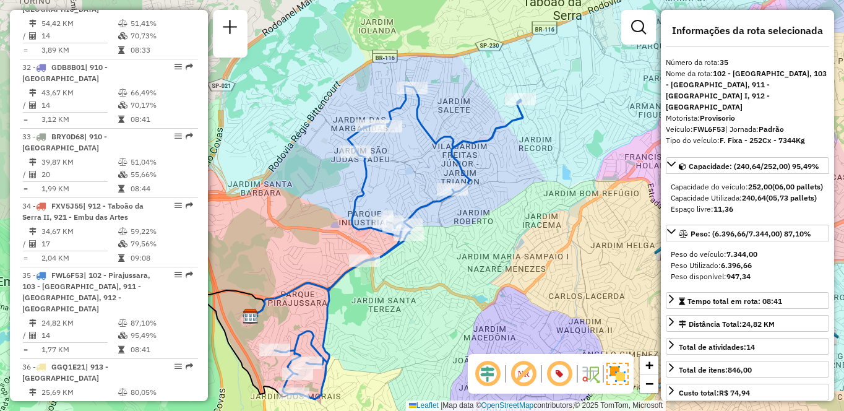
scroll to position [2813, 0]
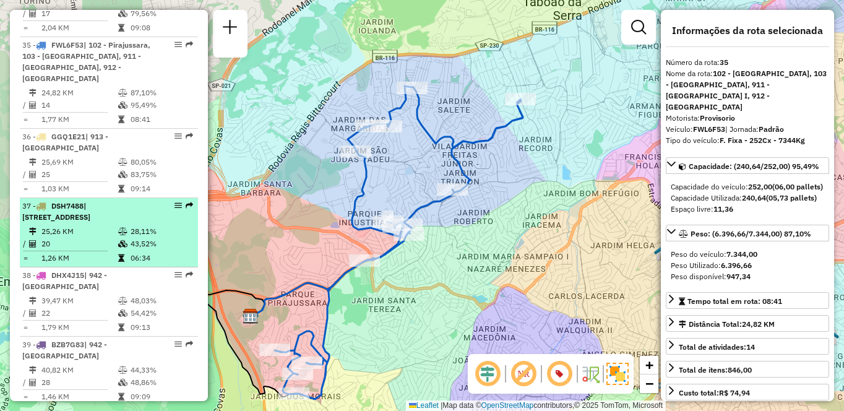
click at [132, 226] on td "28,11%" at bounding box center [161, 231] width 62 height 12
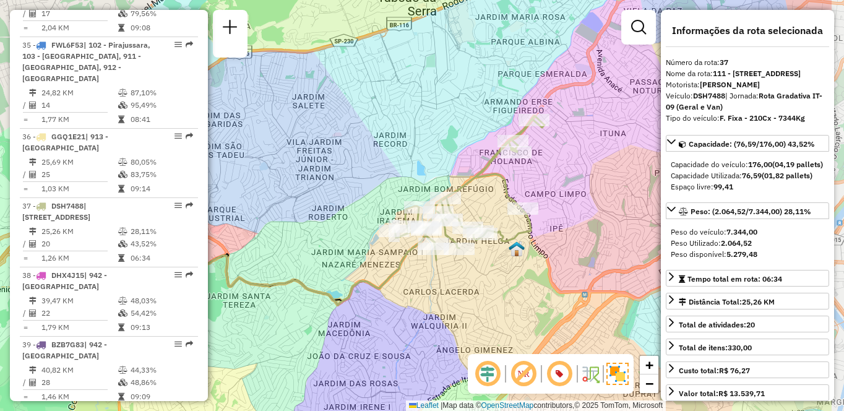
drag, startPoint x: 490, startPoint y: 282, endPoint x: 430, endPoint y: 295, distance: 61.4
click at [430, 295] on div "Janela de atendimento Grade de atendimento Capacidade Transportadoras Veículos …" at bounding box center [422, 205] width 844 height 411
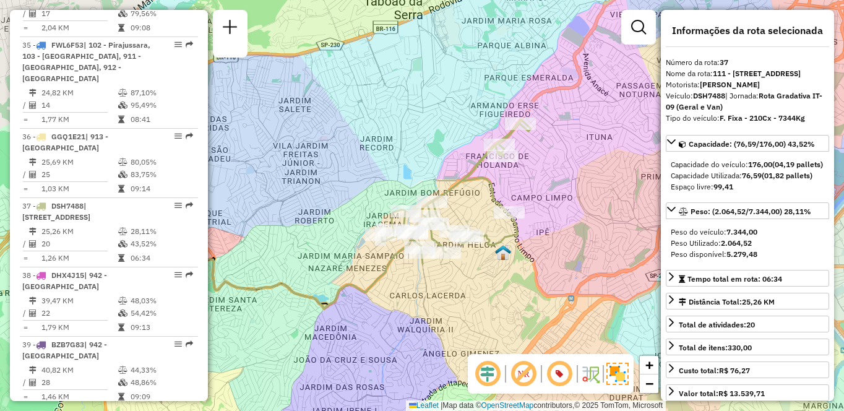
click at [499, 229] on div "Janela de atendimento Grade de atendimento Capacidade Transportadoras Veículos …" at bounding box center [422, 205] width 844 height 411
